Goal: Check status

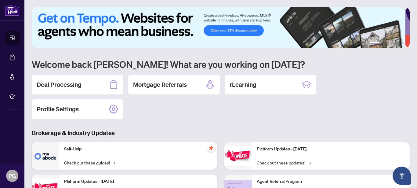
click at [59, 86] on h2 "Deal Processing" at bounding box center [59, 84] width 45 height 9
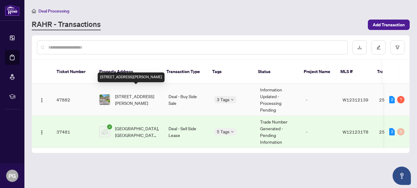
click at [132, 93] on span "[STREET_ADDRESS][PERSON_NAME]" at bounding box center [137, 99] width 44 height 13
